Goal: Communication & Community: Participate in discussion

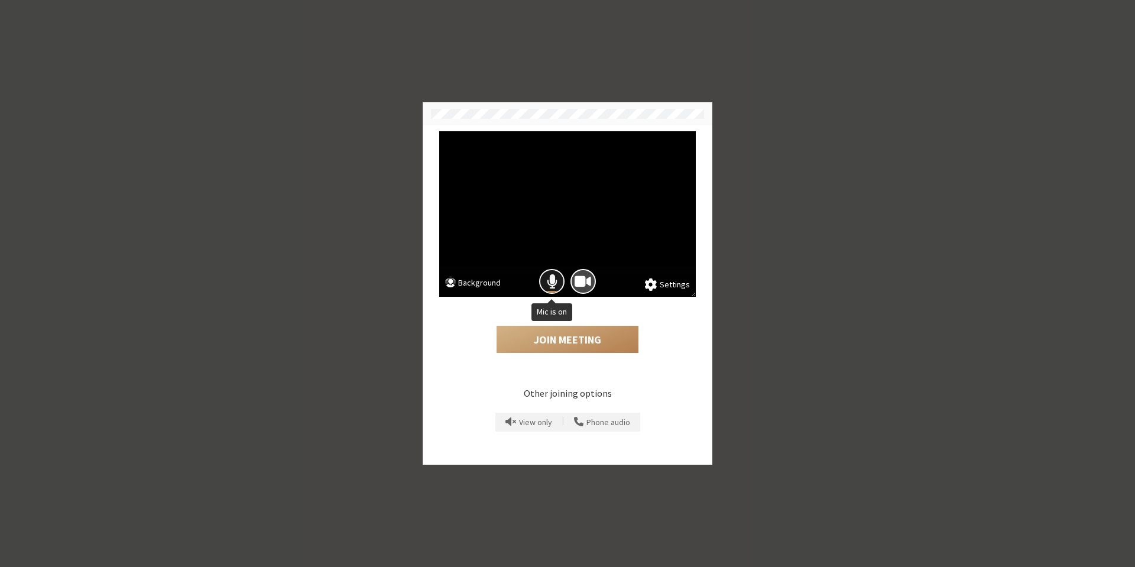
click at [549, 287] on span "Mic is on" at bounding box center [552, 282] width 11 height 16
click at [579, 339] on button "Join Meeting" at bounding box center [567, 339] width 142 height 27
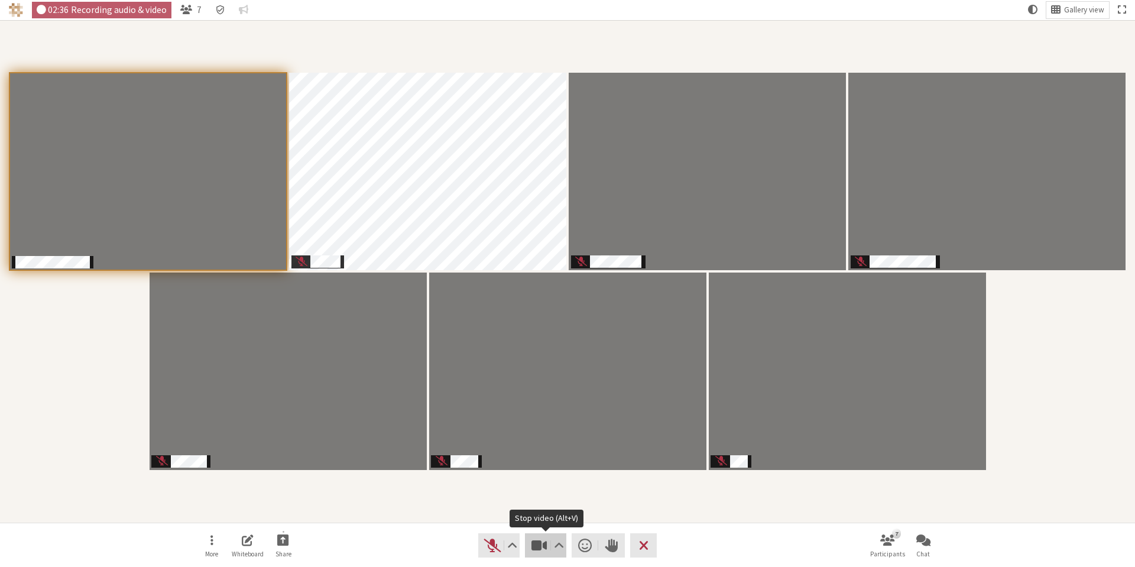
click at [538, 544] on span "Stop video (Alt+V)" at bounding box center [539, 545] width 17 height 16
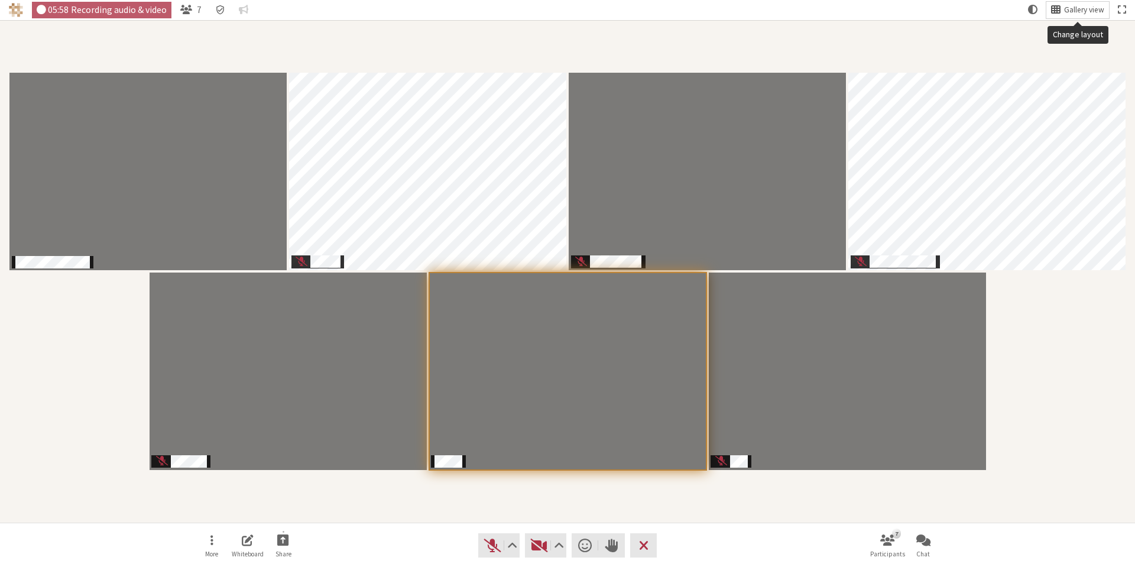
click at [1065, 2] on button "Gallery view" at bounding box center [1077, 10] width 63 height 17
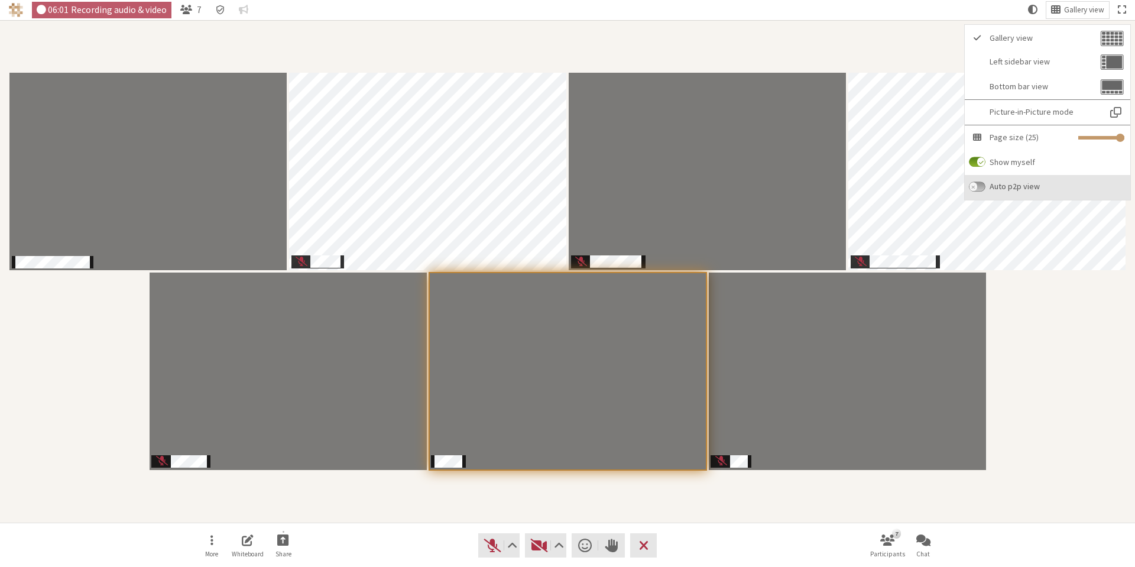
click at [983, 190] on input "Auto p2p view" at bounding box center [977, 186] width 17 height 11
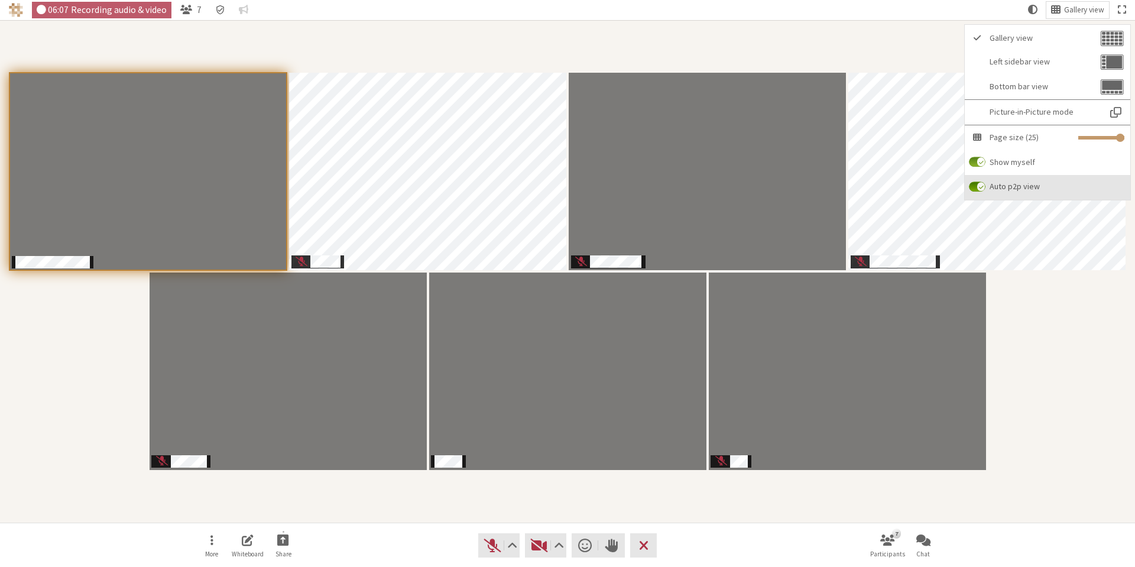
click at [983, 190] on input "Auto p2p view" at bounding box center [977, 186] width 17 height 11
checkbox input "true"
click at [981, 161] on input "Show myself" at bounding box center [977, 162] width 17 height 11
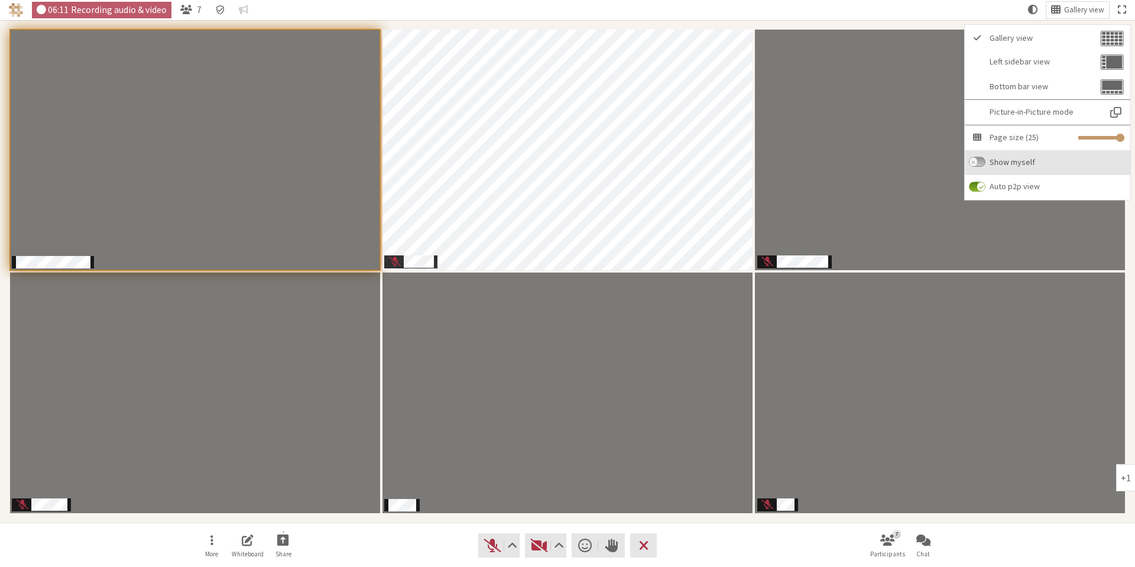
click at [981, 161] on input "Show myself" at bounding box center [977, 162] width 17 height 11
checkbox input "true"
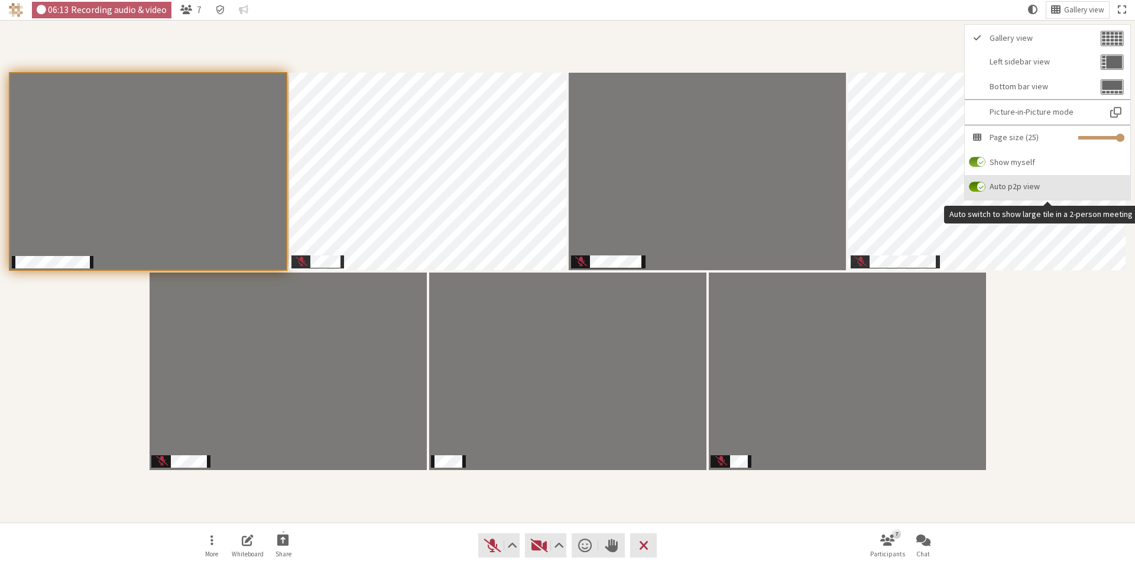
click at [979, 186] on input "Auto p2p view" at bounding box center [977, 186] width 17 height 11
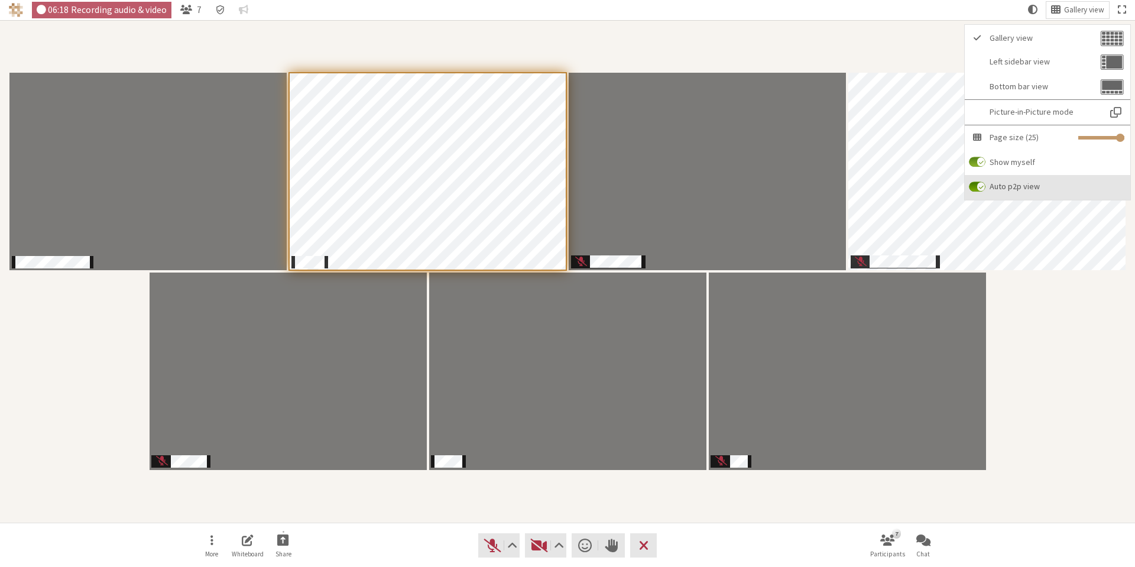
click at [979, 186] on input "Auto p2p view" at bounding box center [977, 186] width 17 height 11
checkbox input "true"
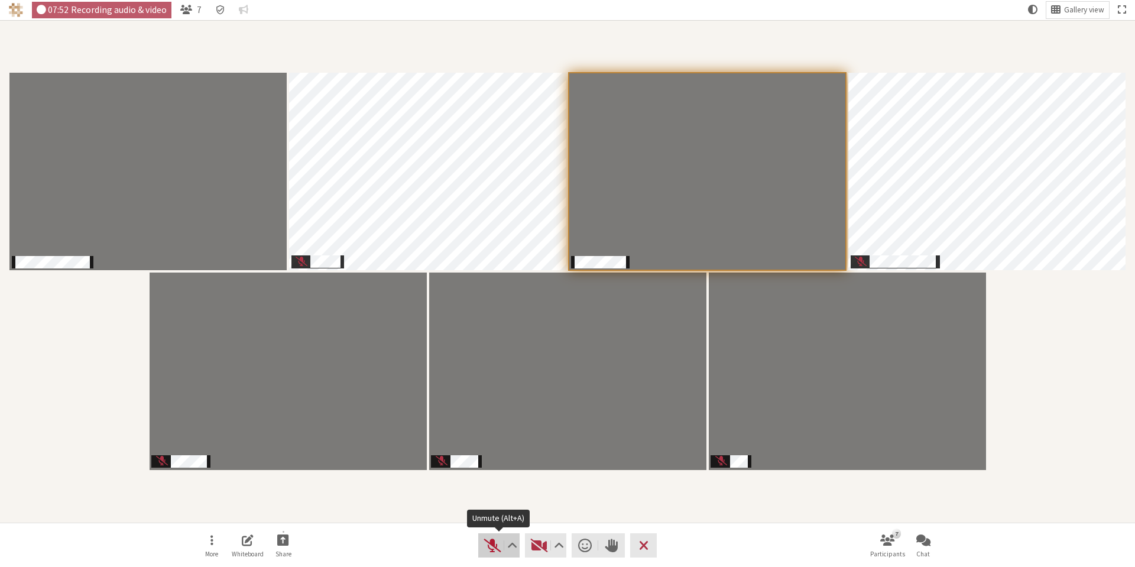
click at [494, 541] on span "Unmute (Alt+A)" at bounding box center [492, 545] width 17 height 16
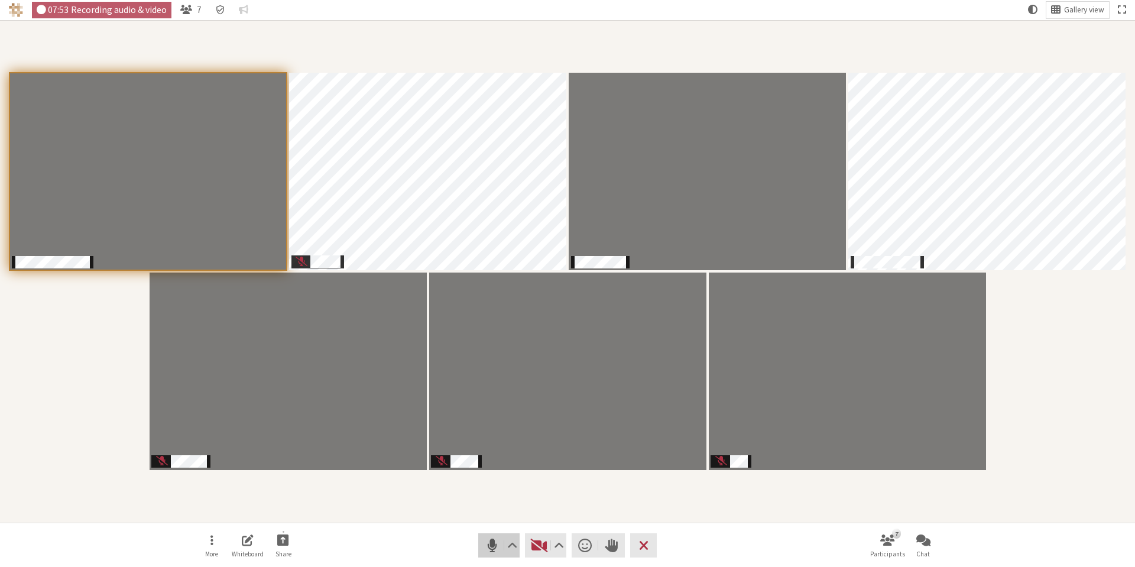
click at [494, 541] on span "Mute (Alt+A)" at bounding box center [492, 545] width 17 height 16
click at [491, 547] on span "Unmute (Alt+A)" at bounding box center [492, 545] width 17 height 16
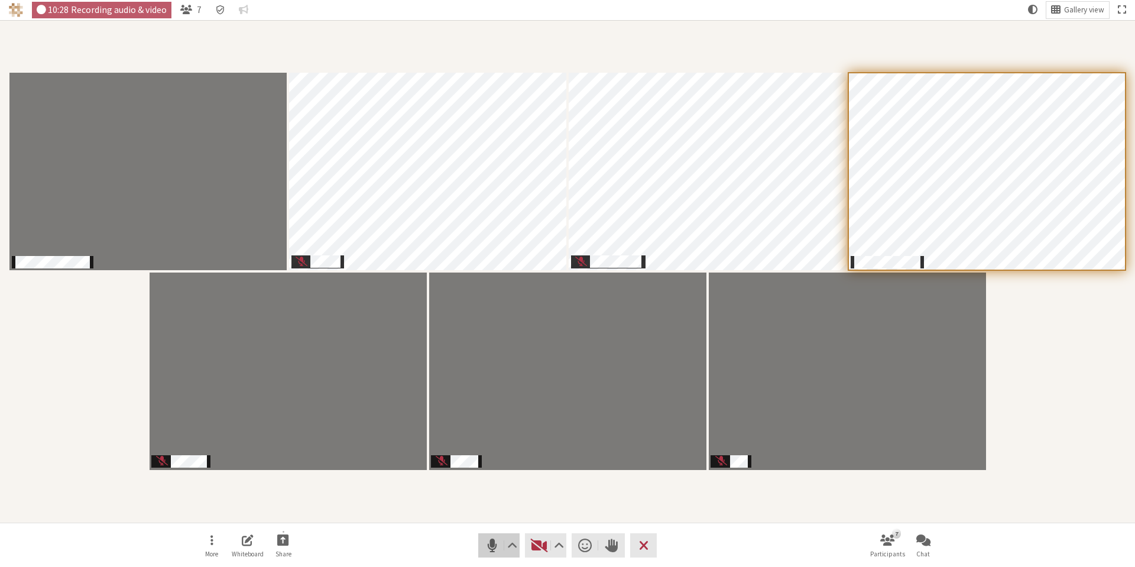
click at [494, 550] on span "Mute (Alt+A)" at bounding box center [492, 545] width 17 height 16
click at [532, 556] on button "Video" at bounding box center [545, 545] width 41 height 24
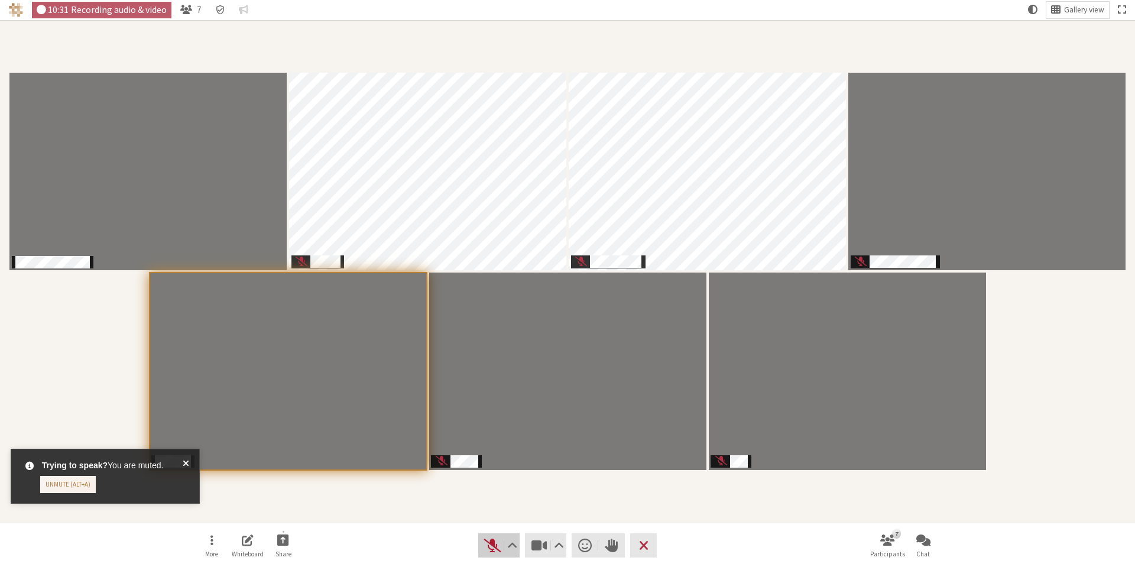
click at [488, 546] on span "Unmute (Alt+A)" at bounding box center [492, 545] width 17 height 16
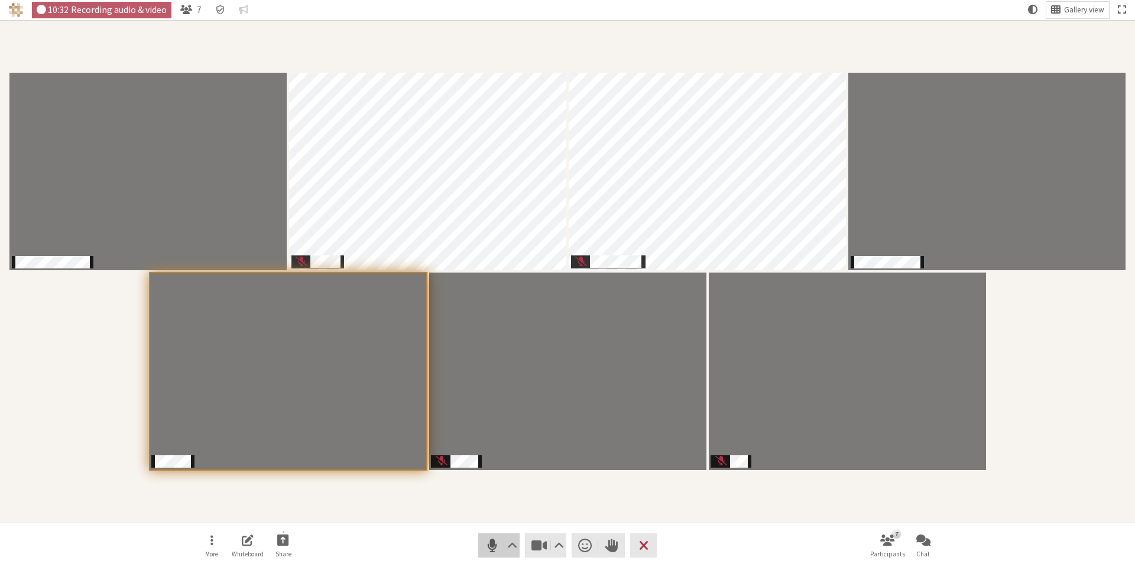
click at [490, 553] on span "Mute (Alt+A)" at bounding box center [492, 545] width 17 height 16
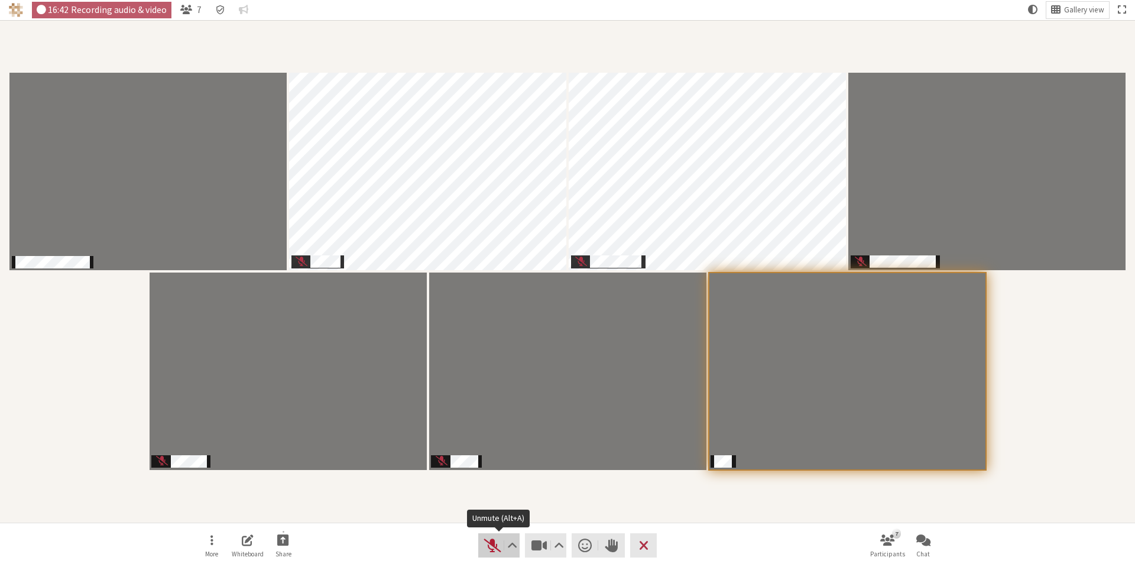
click at [488, 552] on span "Unmute (Alt+A)" at bounding box center [492, 545] width 17 height 16
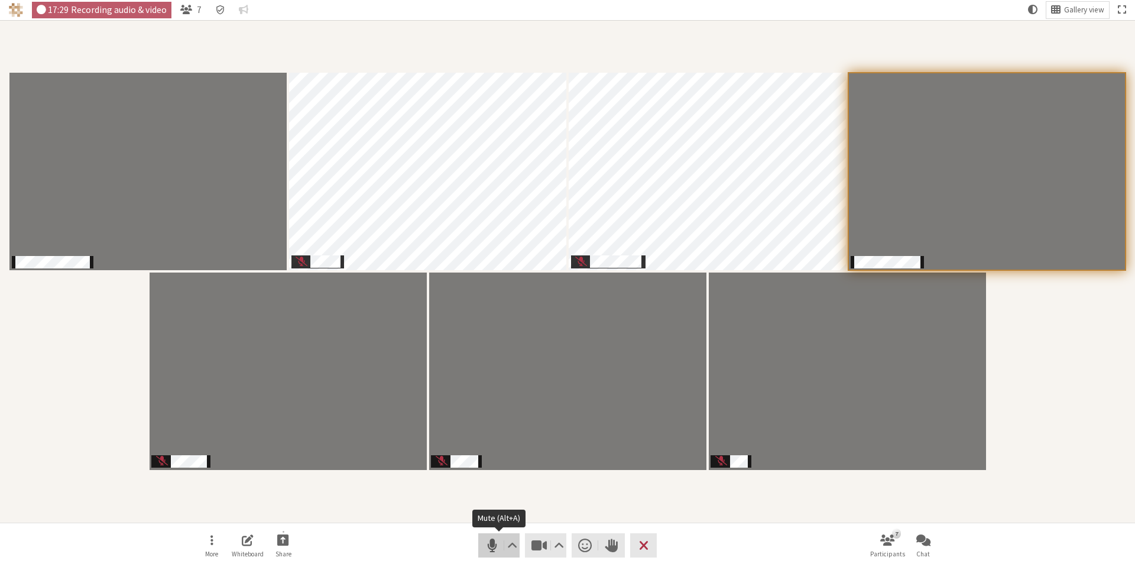
click at [492, 544] on span "Mute (Alt+A)" at bounding box center [492, 545] width 17 height 16
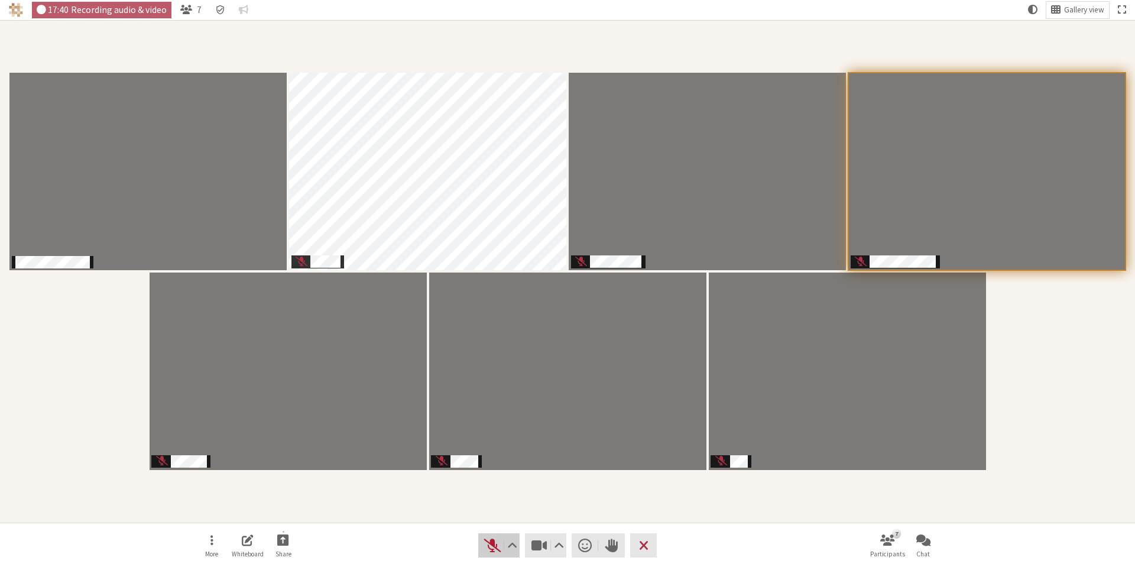
click at [494, 549] on span "Unmute (Alt+A)" at bounding box center [492, 545] width 17 height 16
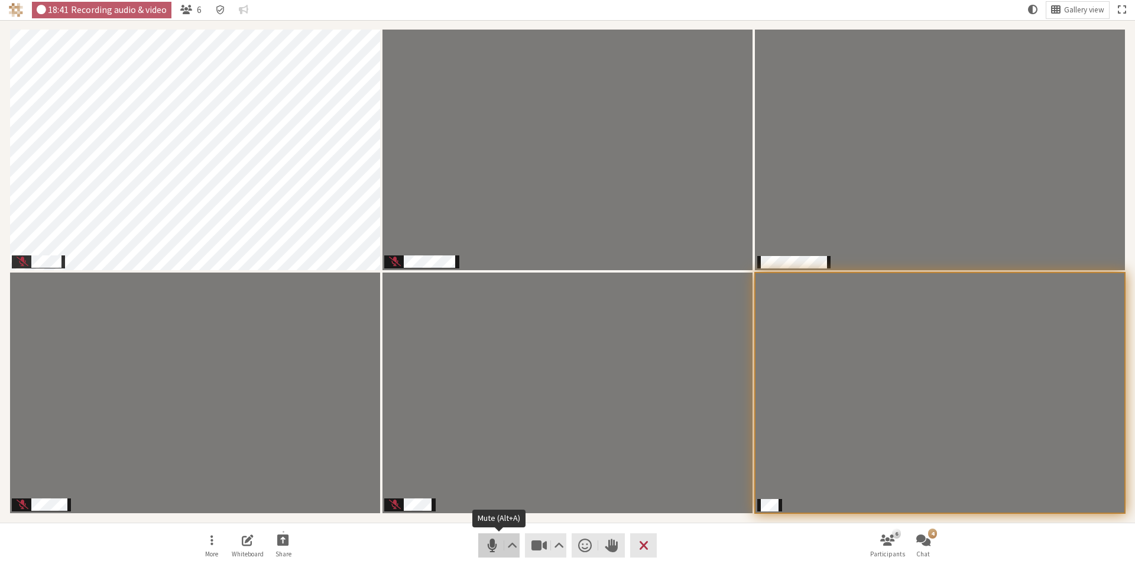
click at [490, 550] on span "Mute (Alt+A)" at bounding box center [492, 545] width 17 height 16
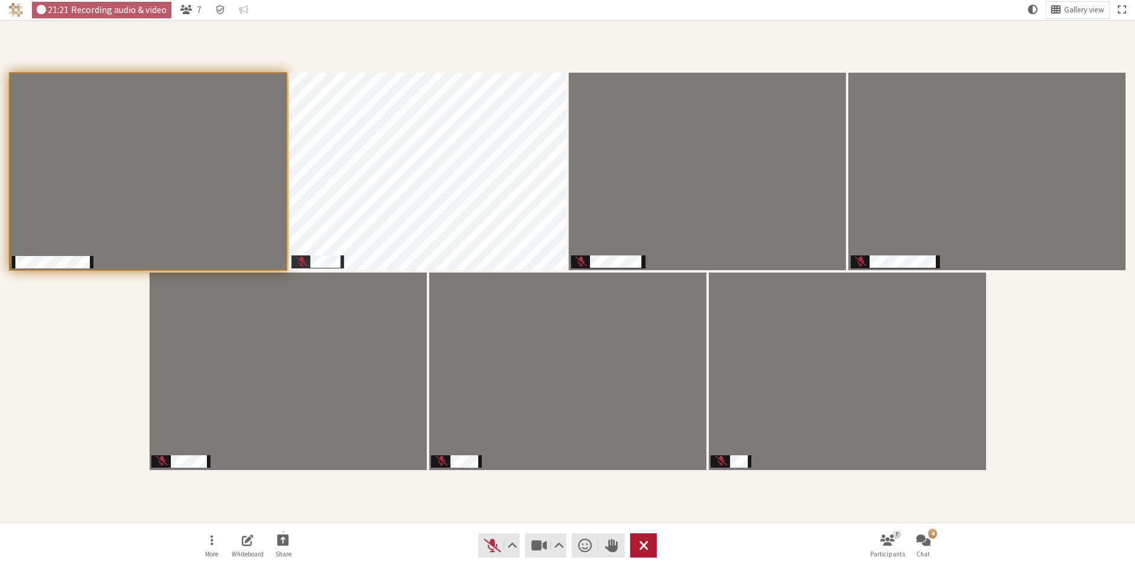
click at [644, 548] on span "Leave meeting" at bounding box center [643, 545] width 9 height 16
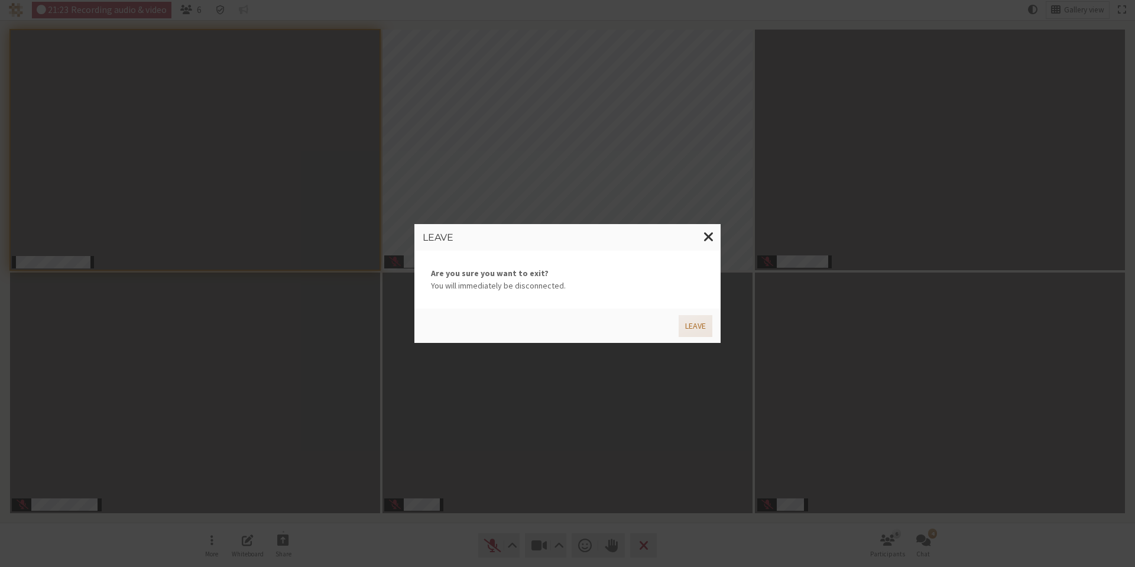
click at [692, 326] on button "Leave" at bounding box center [695, 326] width 34 height 22
